Goal: Task Accomplishment & Management: Manage account settings

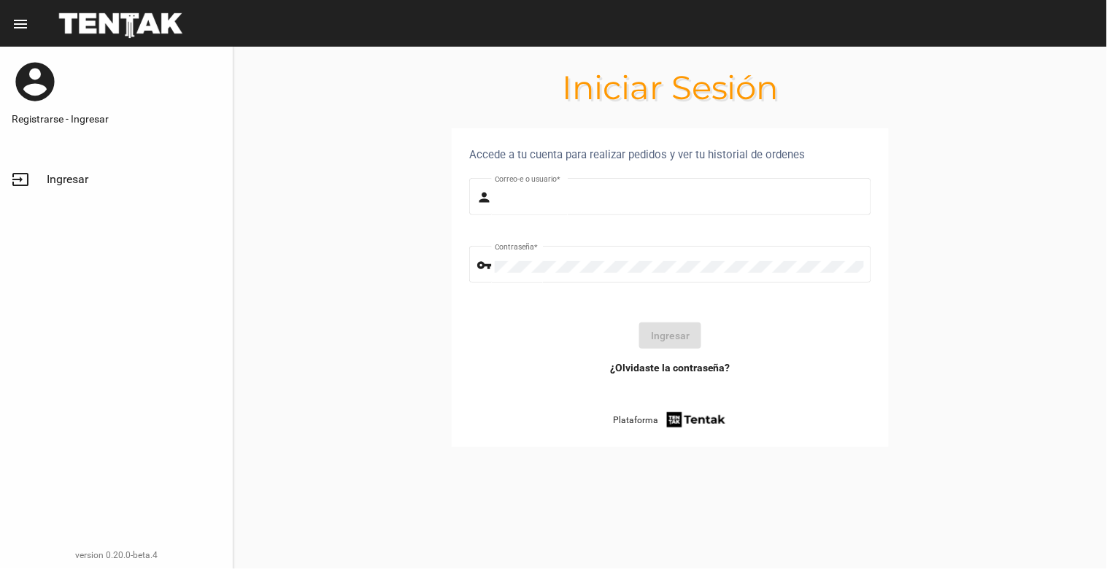
type input "[EMAIL_ADDRESS][DOMAIN_NAME]"
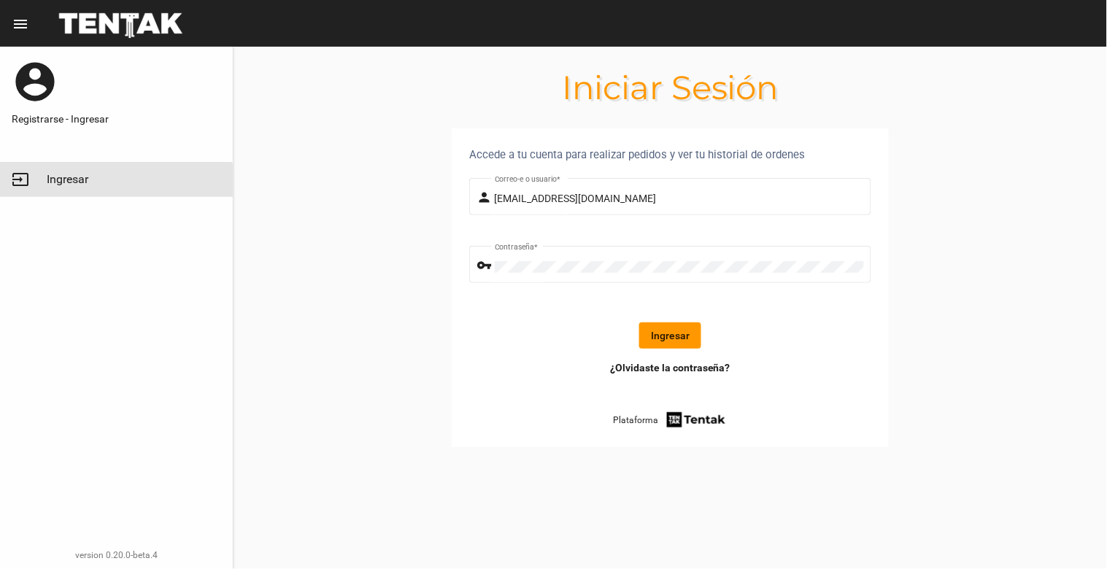
click at [59, 188] on link "input Ingresar" at bounding box center [116, 179] width 233 height 35
click at [675, 347] on button "Ingresar" at bounding box center [670, 336] width 62 height 26
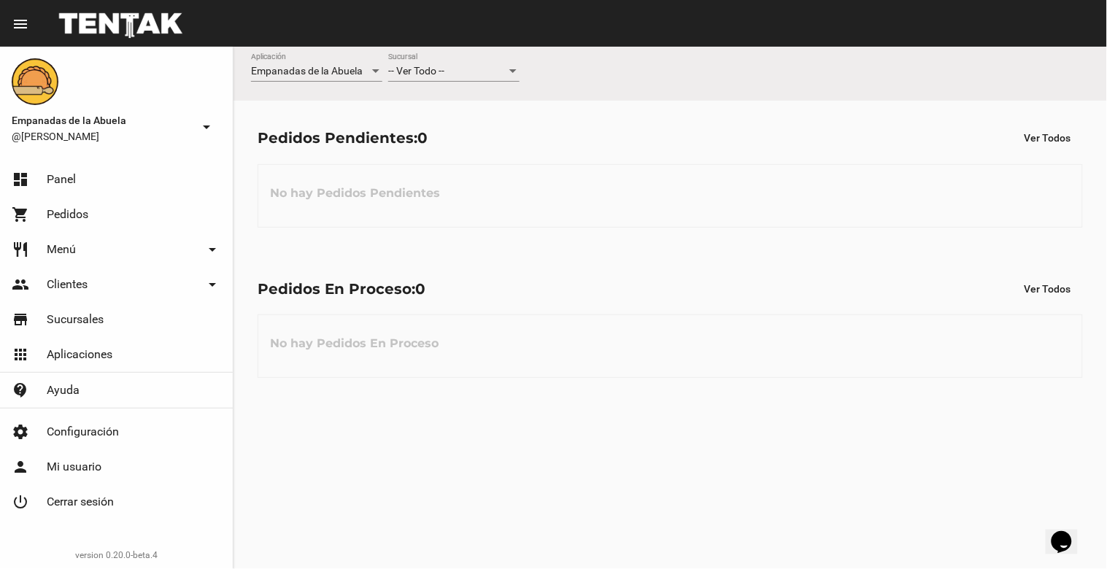
click at [449, 63] on div "-- Ver Todo -- Sucursal" at bounding box center [453, 67] width 131 height 28
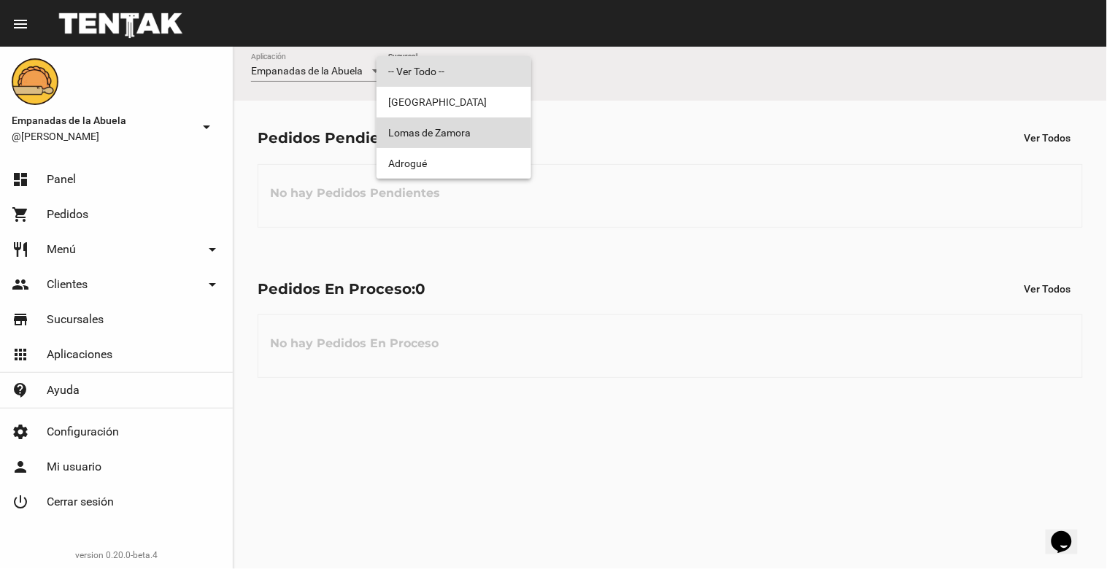
click at [442, 131] on span "Lomas de Zamora" at bounding box center [453, 133] width 131 height 31
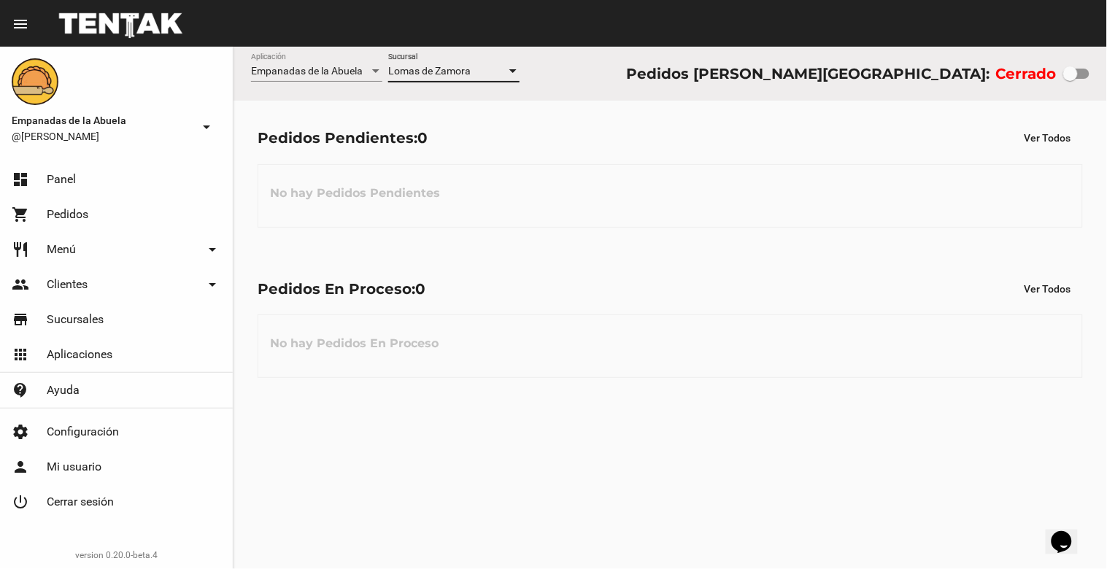
click at [1088, 70] on div at bounding box center [1077, 74] width 26 height 10
click at [1071, 79] on input "checkbox" at bounding box center [1070, 79] width 1 height 1
checkbox input "true"
click at [473, 77] on div "[PERSON_NAME] Sucursal" at bounding box center [453, 67] width 131 height 28
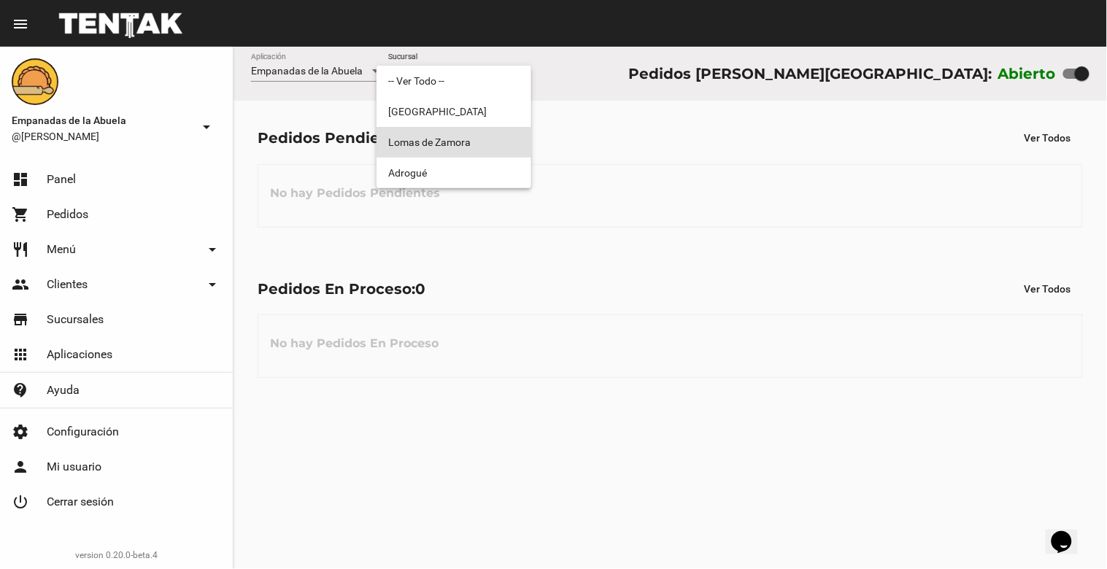
click at [472, 140] on span "Lomas de Zamora" at bounding box center [453, 142] width 131 height 31
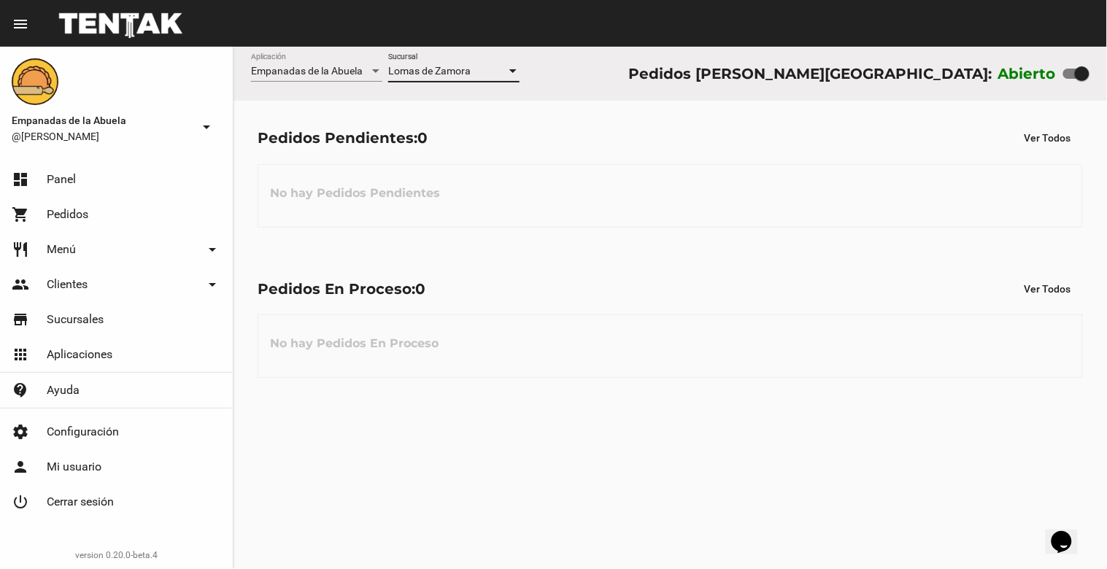
click at [1069, 539] on icon "Widget de Chat" at bounding box center [1061, 542] width 20 height 22
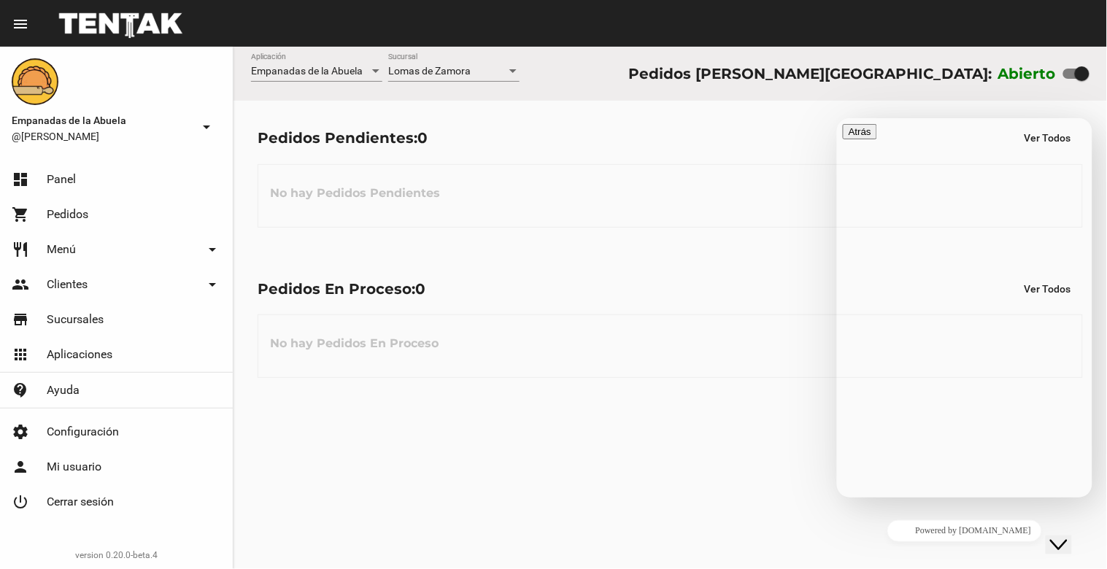
click at [674, 419] on div "Empanadas de la Abuela Aplicación [PERSON_NAME] Sucursal Pedidos [PERSON_NAME][…" at bounding box center [671, 308] width 874 height 523
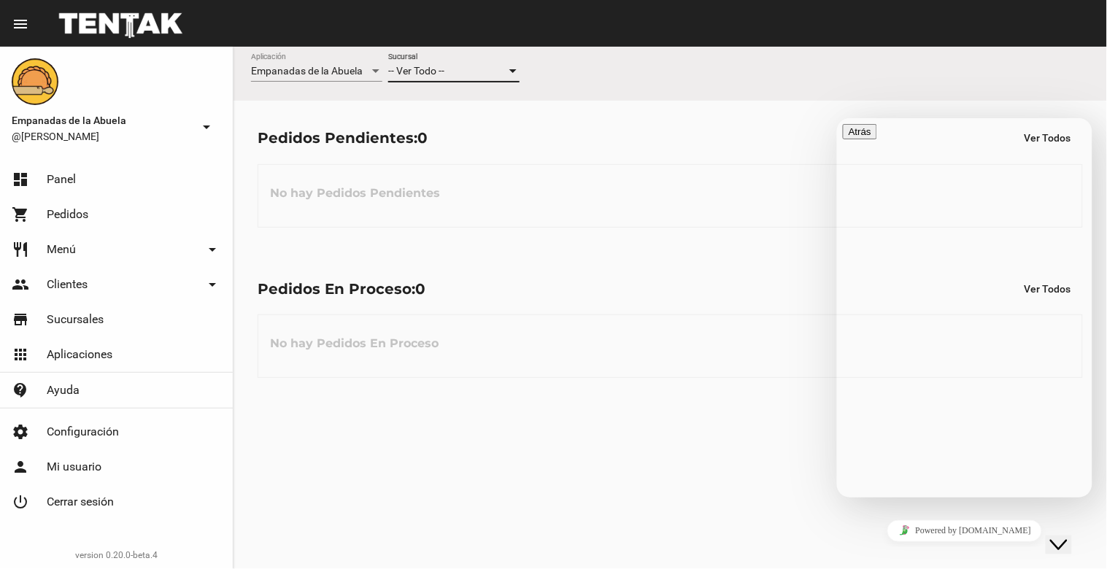
click at [499, 70] on div "-- Ver Todo --" at bounding box center [447, 72] width 118 height 12
click at [466, 126] on span "Lomas de Zamora" at bounding box center [453, 133] width 131 height 31
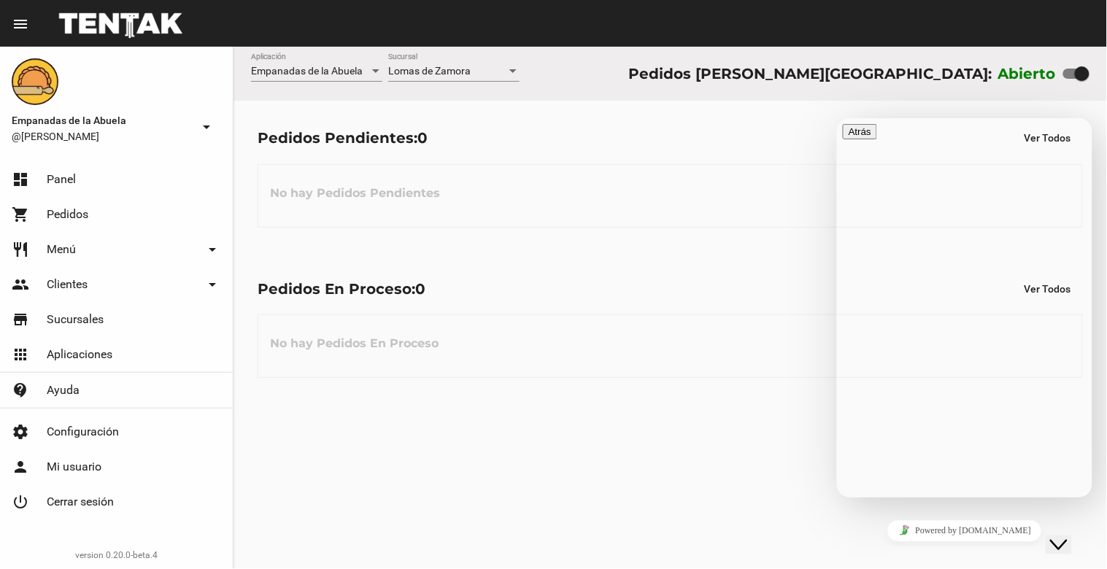
click at [1067, 537] on div "Close Chat This icon closes the chat window." at bounding box center [1059, 545] width 18 height 18
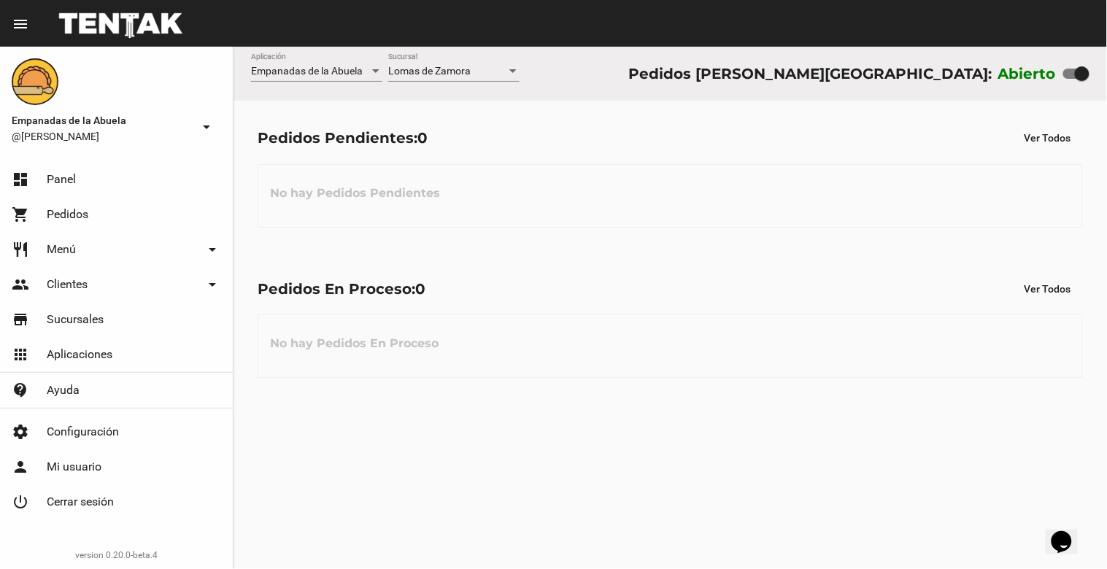
click at [971, 435] on div "Empanadas de la Abuela Aplicación [PERSON_NAME] Sucursal Pedidos [PERSON_NAME][…" at bounding box center [671, 308] width 874 height 523
